Goal: Task Accomplishment & Management: Use online tool/utility

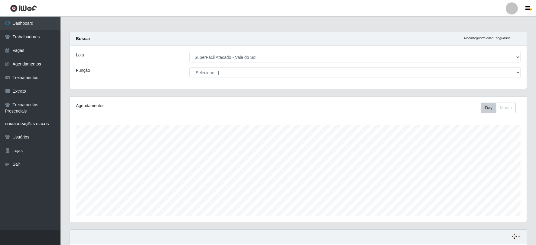
select select "502"
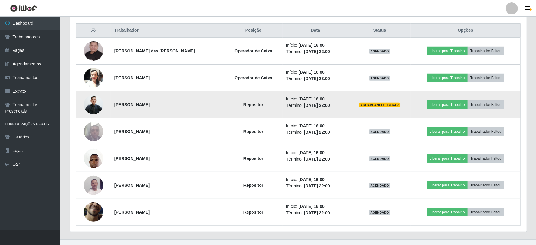
scroll to position [237, 0]
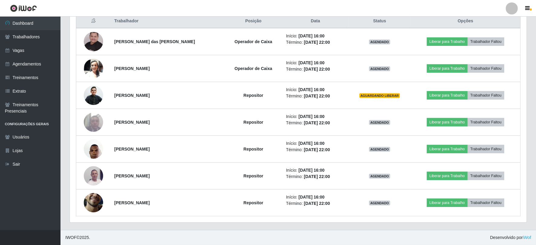
click at [15, 197] on ul "Dashboard Trabalhadores Vagas Agendamentos Treinamentos Extrato Treinamentos Pr…" at bounding box center [30, 124] width 60 height 214
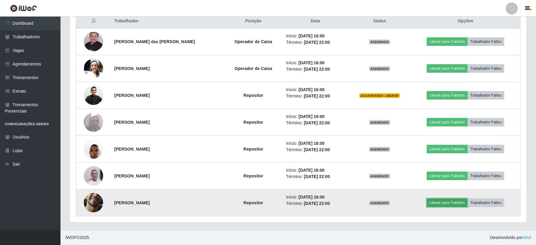
click at [450, 203] on button "Liberar para Trabalho" at bounding box center [447, 203] width 41 height 8
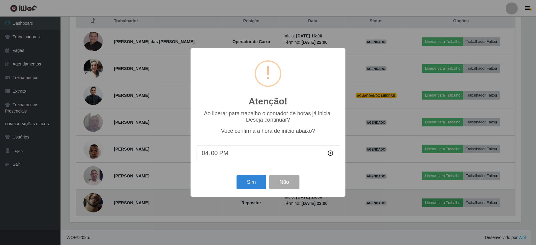
scroll to position [125, 453]
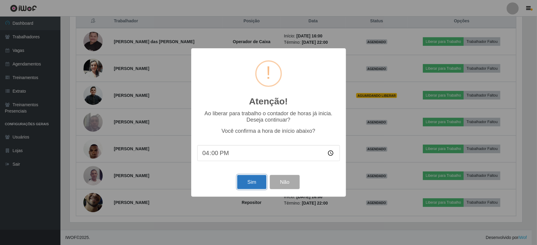
click at [248, 184] on button "Sim" at bounding box center [251, 182] width 29 height 14
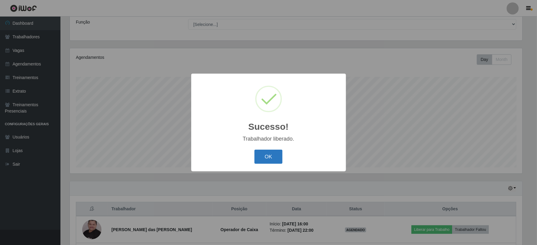
click at [266, 157] on button "OK" at bounding box center [269, 157] width 28 height 14
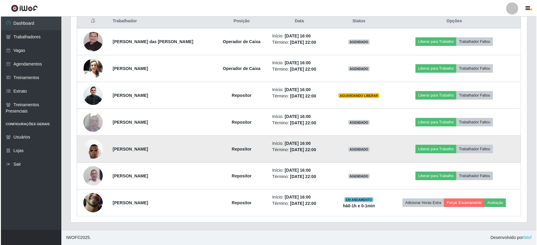
scroll to position [203, 0]
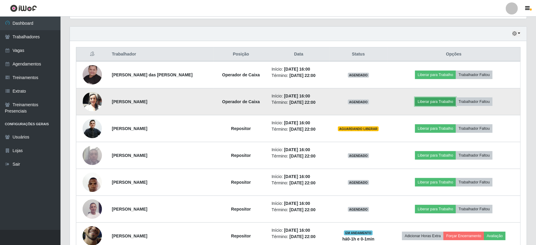
click at [428, 101] on button "Liberar para Trabalho" at bounding box center [435, 102] width 41 height 8
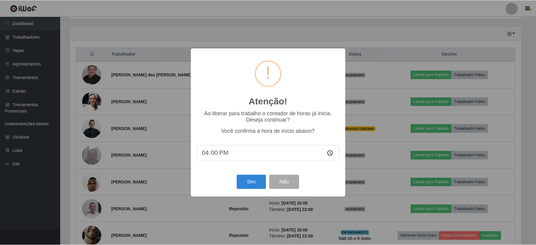
scroll to position [125, 453]
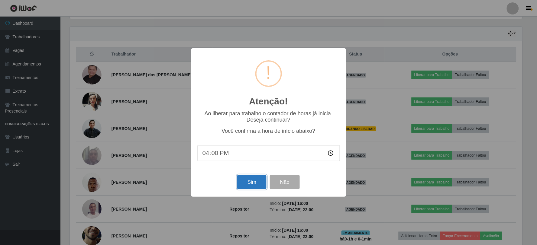
click at [247, 180] on button "Sim" at bounding box center [251, 182] width 29 height 14
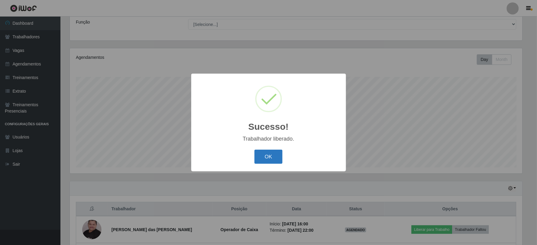
click at [265, 156] on button "OK" at bounding box center [269, 157] width 28 height 14
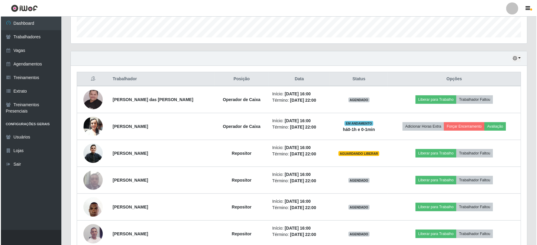
scroll to position [183, 0]
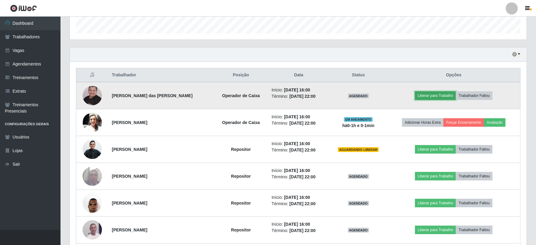
click at [436, 93] on button "Liberar para Trabalho" at bounding box center [435, 96] width 41 height 8
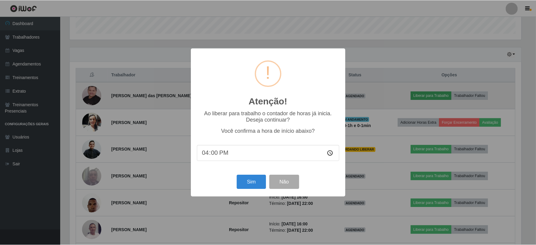
scroll to position [125, 453]
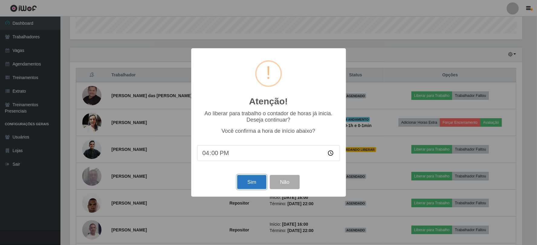
click at [255, 187] on button "Sim" at bounding box center [251, 182] width 29 height 14
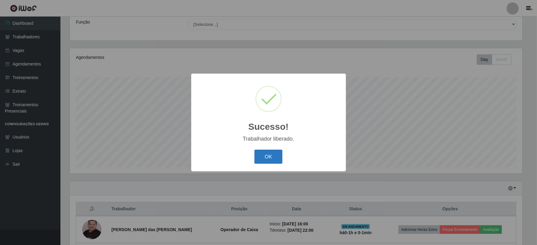
click at [271, 154] on button "OK" at bounding box center [269, 157] width 28 height 14
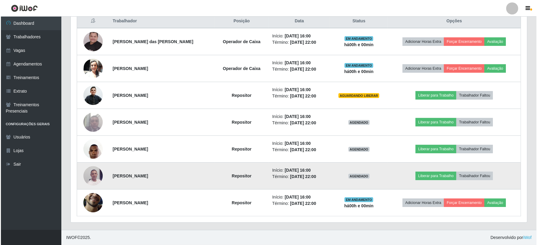
scroll to position [237, 0]
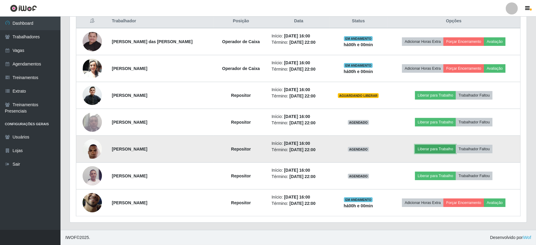
click at [440, 147] on button "Liberar para Trabalho" at bounding box center [435, 149] width 41 height 8
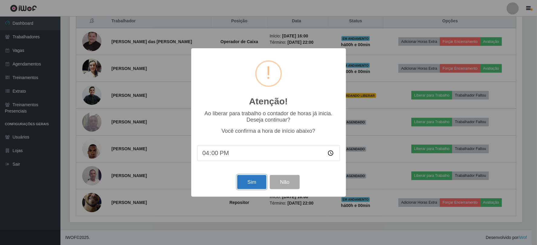
click at [251, 181] on button "Sim" at bounding box center [251, 182] width 29 height 14
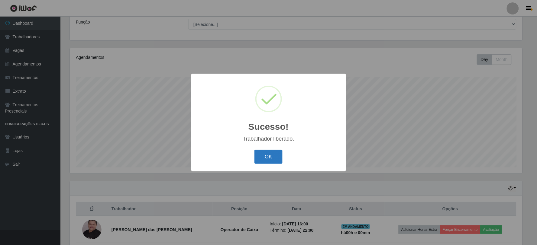
click at [279, 155] on button "OK" at bounding box center [269, 157] width 28 height 14
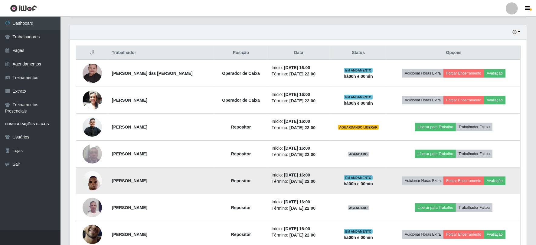
scroll to position [216, 0]
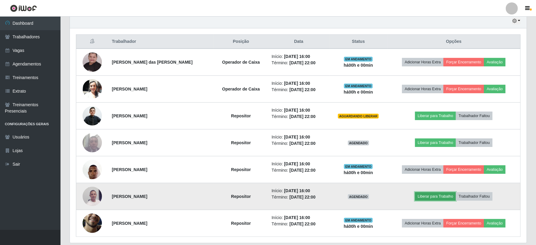
click at [431, 199] on button "Liberar para Trabalho" at bounding box center [435, 197] width 41 height 8
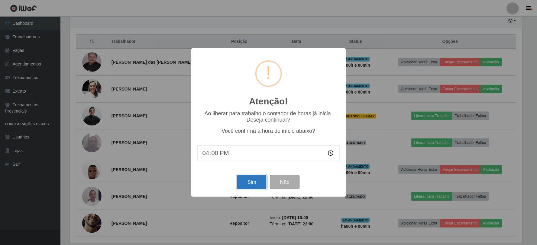
click at [259, 183] on button "Sim" at bounding box center [251, 182] width 29 height 14
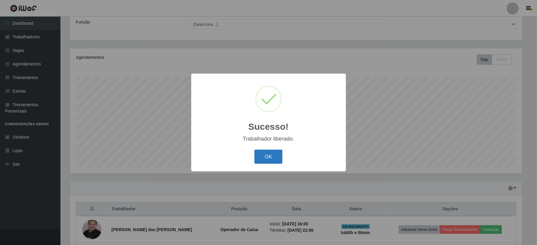
click at [269, 162] on button "OK" at bounding box center [269, 157] width 28 height 14
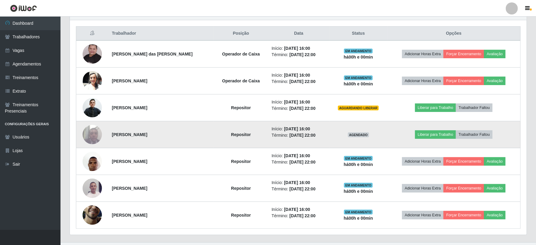
scroll to position [237, 0]
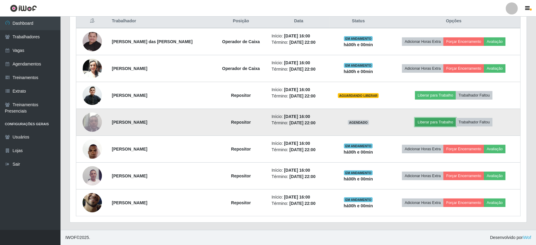
click at [427, 122] on button "Liberar para Trabalho" at bounding box center [435, 122] width 41 height 8
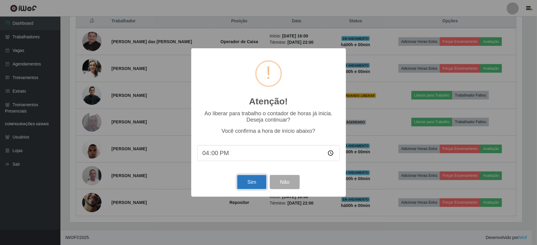
click at [251, 182] on button "Sim" at bounding box center [251, 182] width 29 height 14
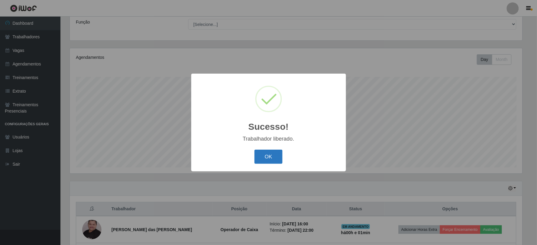
click at [261, 158] on button "OK" at bounding box center [269, 157] width 28 height 14
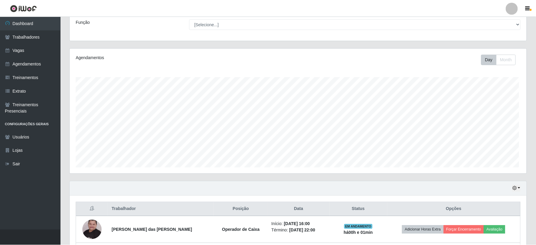
scroll to position [0, 0]
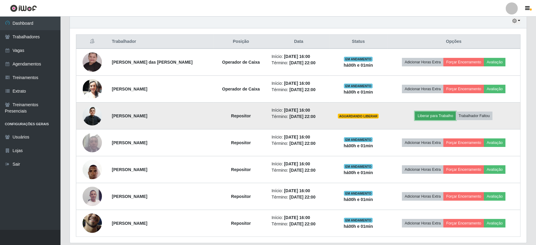
click at [428, 118] on button "Liberar para Trabalho" at bounding box center [435, 116] width 41 height 8
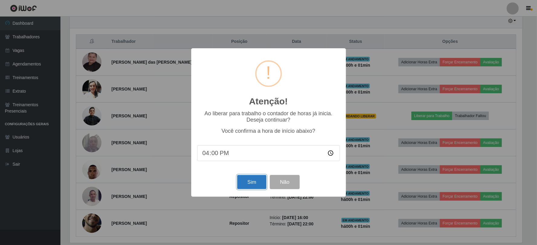
click at [248, 176] on button "Sim" at bounding box center [251, 182] width 29 height 14
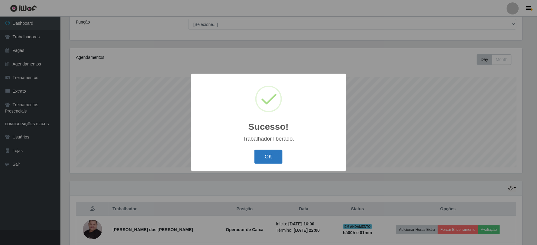
click at [276, 152] on button "OK" at bounding box center [269, 157] width 28 height 14
